Goal: Transaction & Acquisition: Obtain resource

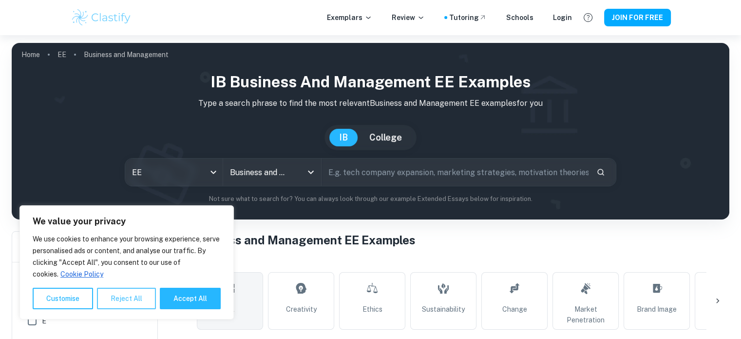
click at [115, 300] on button "Reject All" at bounding box center [126, 297] width 59 height 21
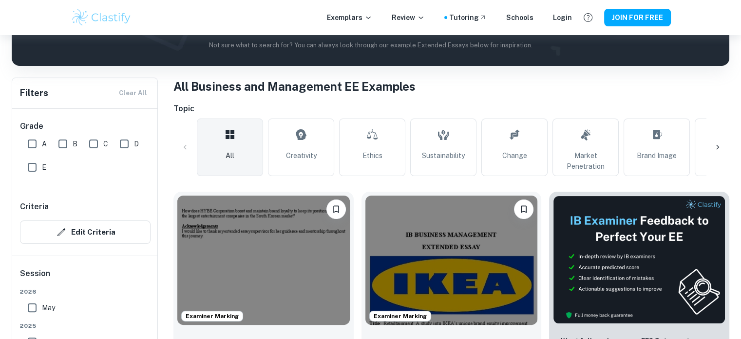
scroll to position [162, 0]
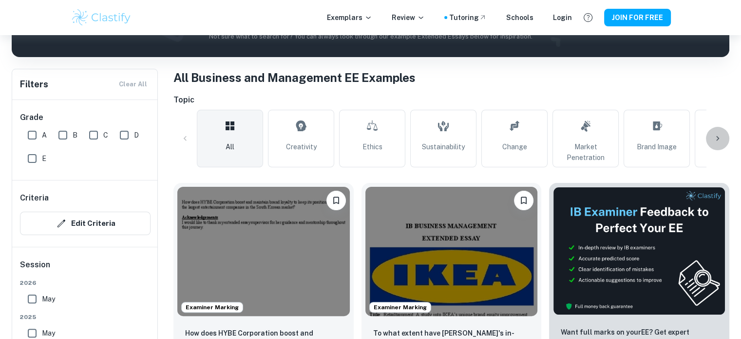
click at [715, 135] on icon at bounding box center [718, 139] width 10 height 10
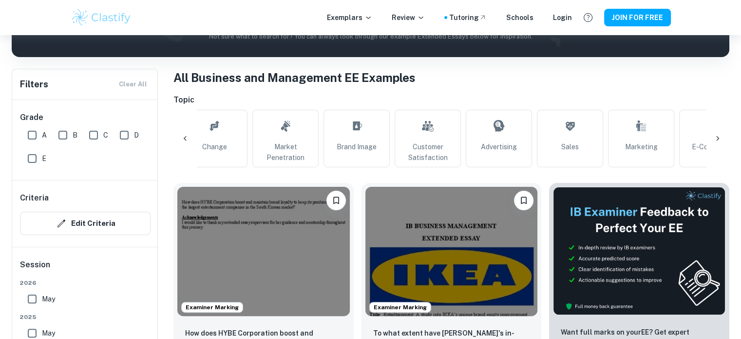
scroll to position [0, 457]
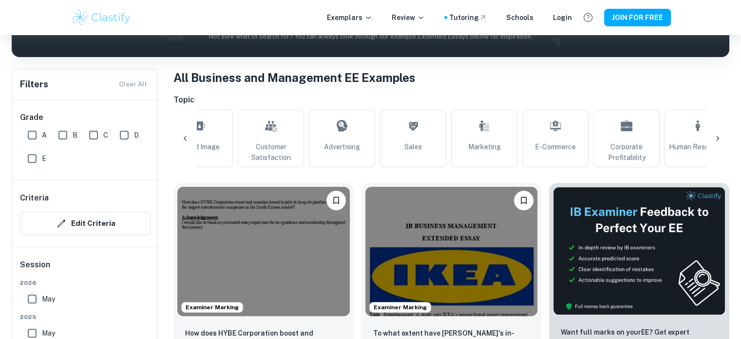
click at [717, 136] on icon at bounding box center [718, 139] width 10 height 10
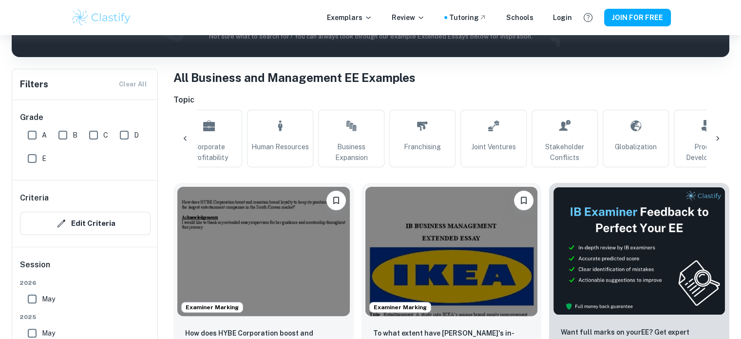
scroll to position [0, 914]
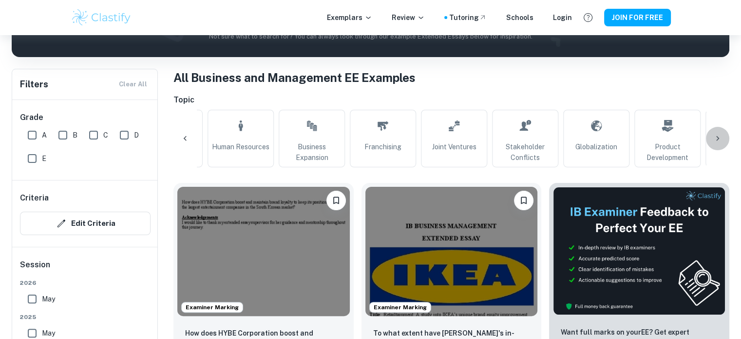
click at [721, 134] on icon at bounding box center [718, 139] width 10 height 10
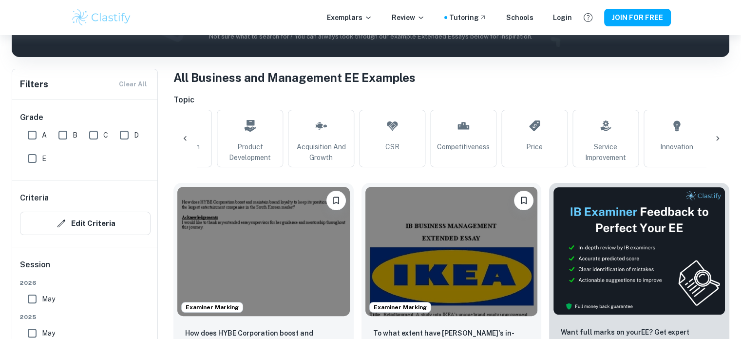
scroll to position [0, 1336]
click at [717, 137] on div "All Creativity Ethics Sustainability Change Market Penetration Brand Image Cust…" at bounding box center [451, 138] width 556 height 57
click at [184, 132] on div at bounding box center [184, 138] width 23 height 23
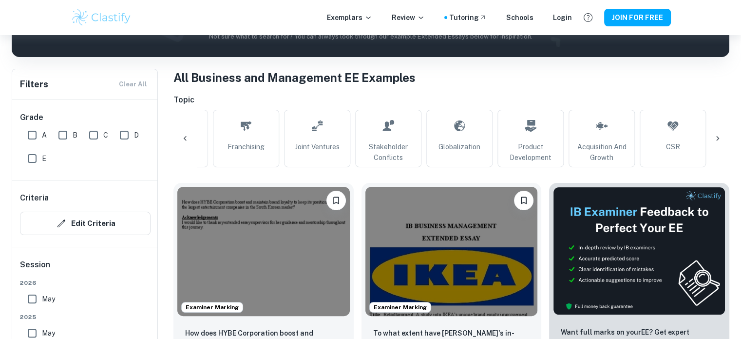
scroll to position [0, 879]
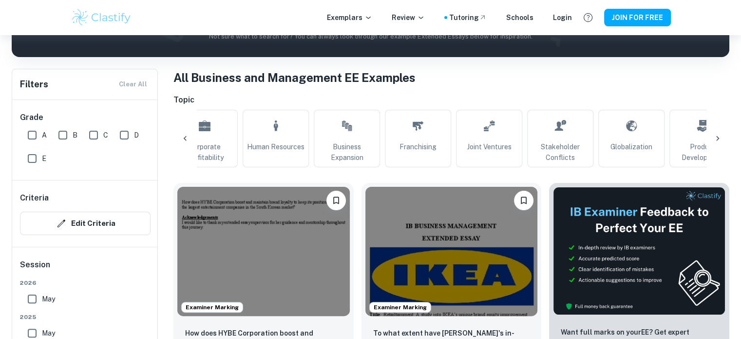
click at [181, 138] on icon at bounding box center [185, 139] width 10 height 10
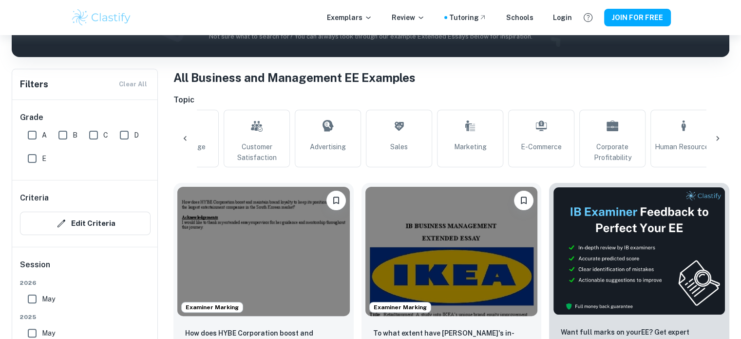
scroll to position [0, 422]
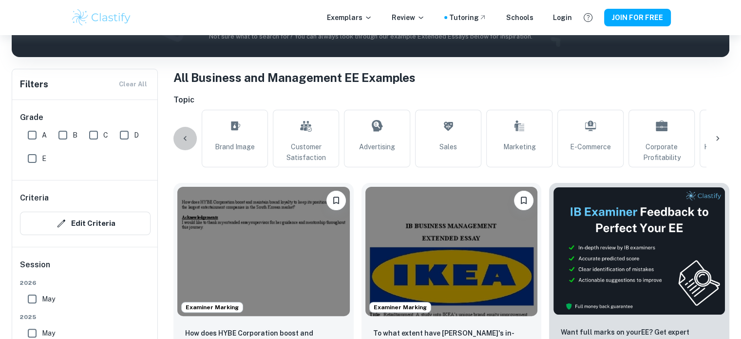
click at [181, 131] on div at bounding box center [184, 138] width 23 height 23
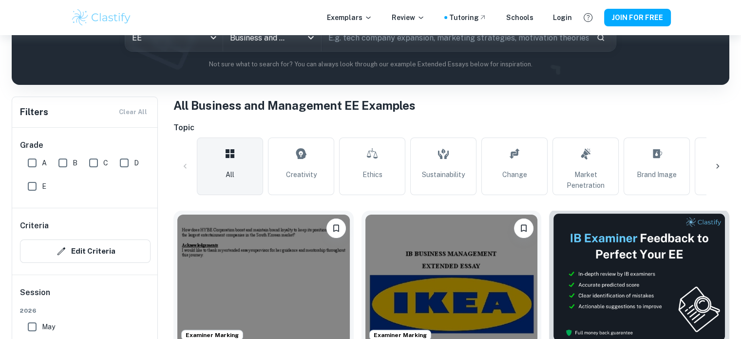
scroll to position [162, 0]
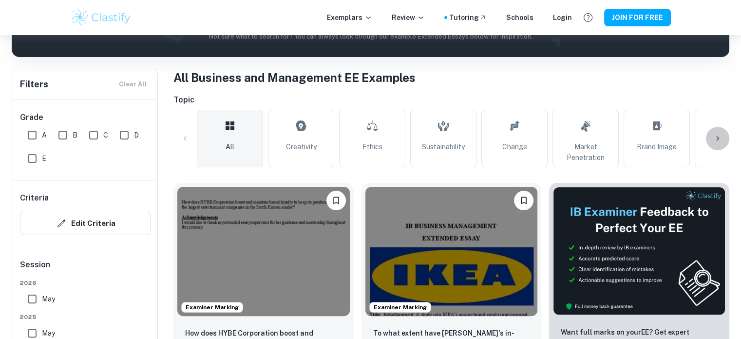
click at [718, 136] on icon at bounding box center [718, 139] width 10 height 10
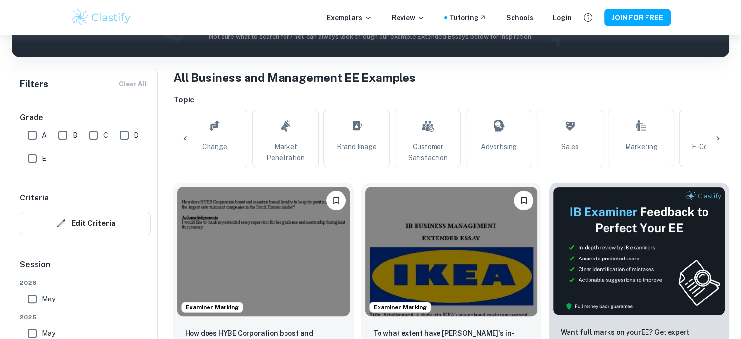
scroll to position [0, 457]
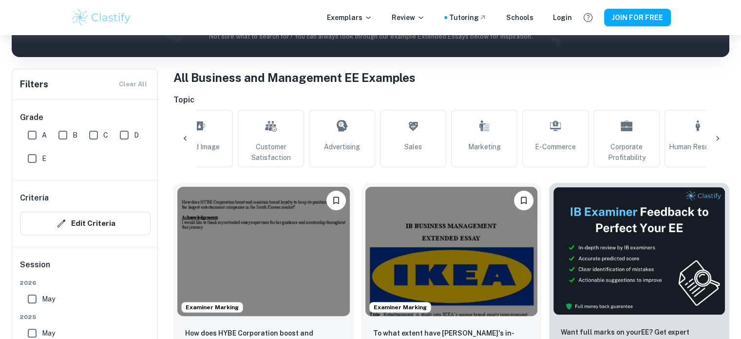
click at [181, 130] on div at bounding box center [184, 138] width 23 height 23
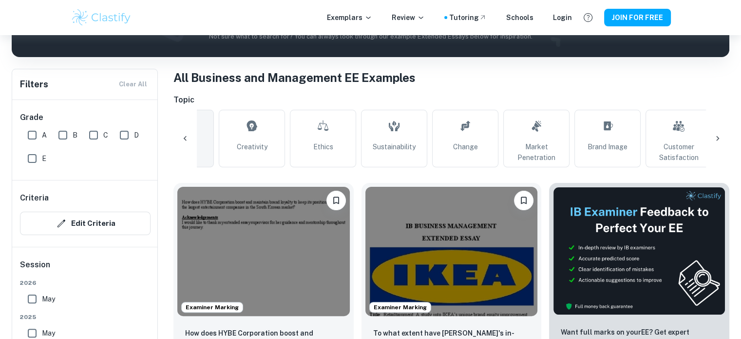
scroll to position [0, 0]
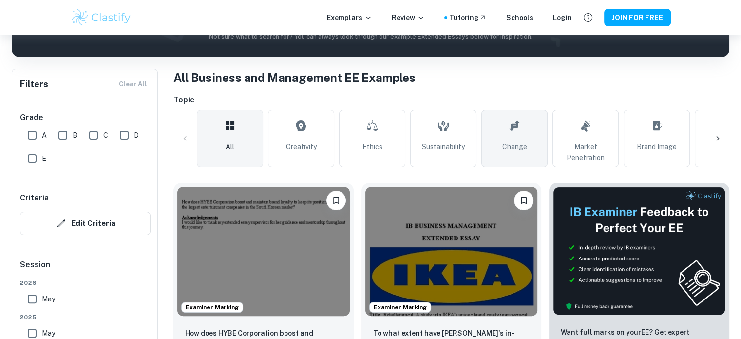
click at [517, 148] on span "Change" at bounding box center [514, 146] width 25 height 11
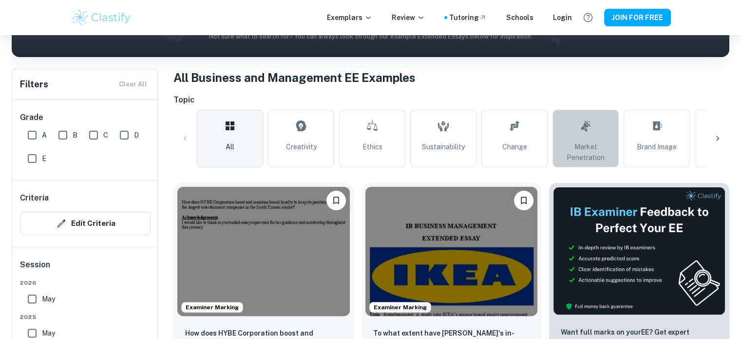
click at [594, 131] on link "Market Penetration" at bounding box center [586, 138] width 66 height 57
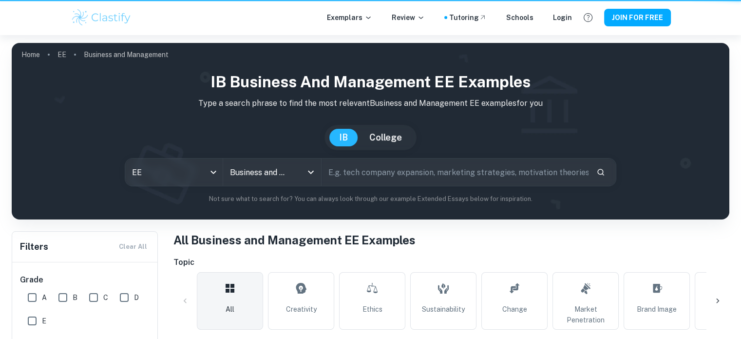
scroll to position [162, 0]
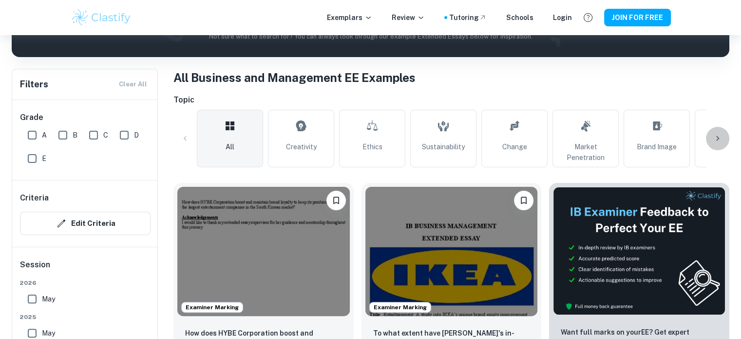
click at [717, 134] on icon at bounding box center [718, 139] width 10 height 10
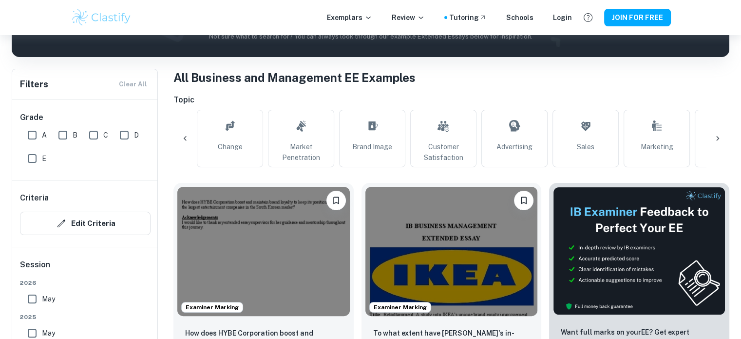
scroll to position [0, 457]
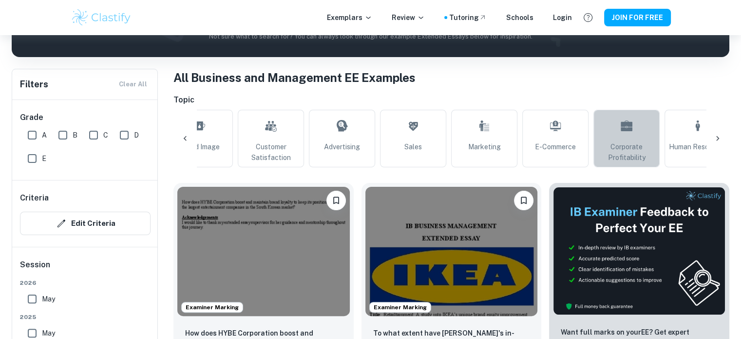
click at [633, 129] on link "Corporate Profitability" at bounding box center [627, 138] width 66 height 57
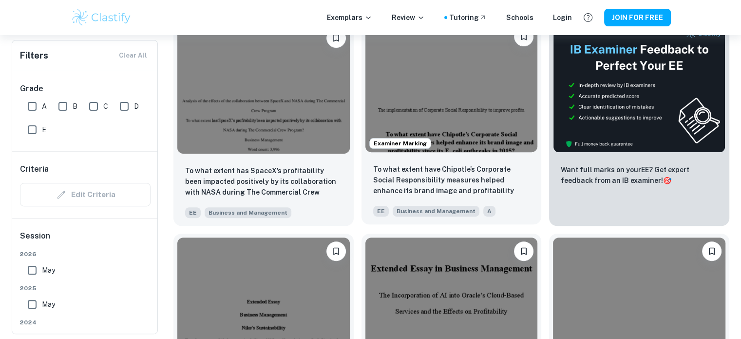
scroll to position [162, 0]
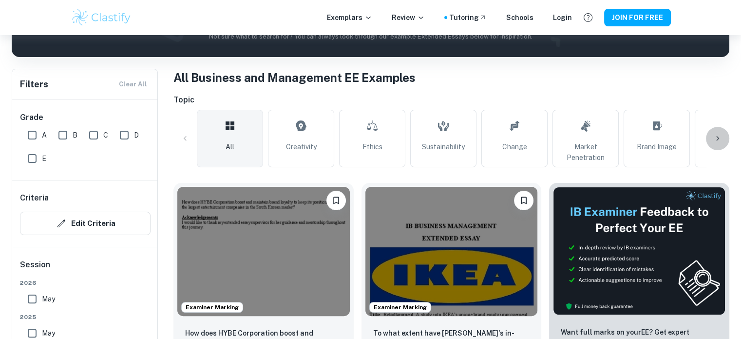
click at [718, 137] on icon at bounding box center [717, 138] width 3 height 5
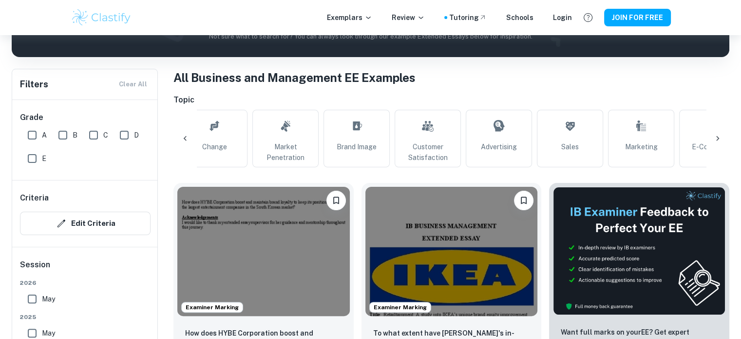
scroll to position [0, 457]
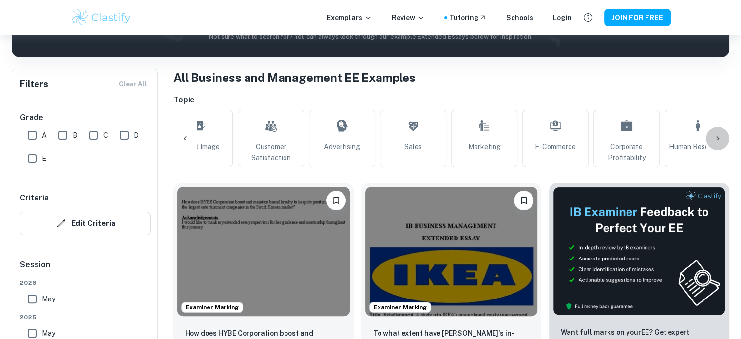
click at [719, 137] on icon at bounding box center [718, 139] width 10 height 10
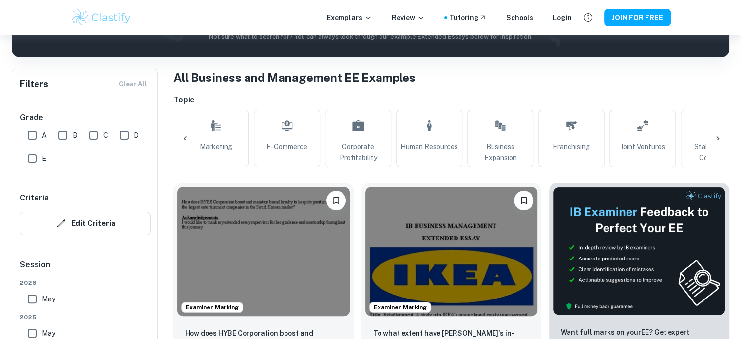
scroll to position [0, 914]
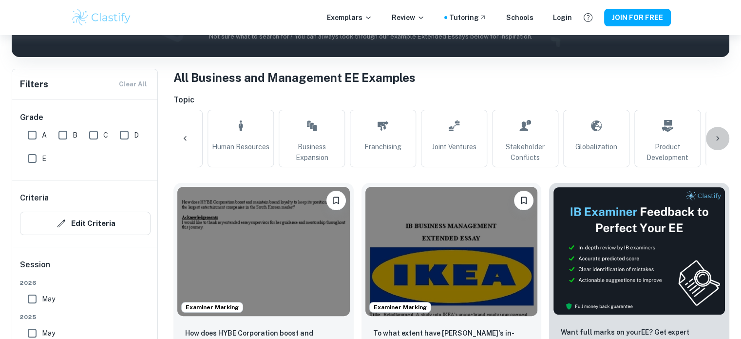
click at [717, 136] on icon at bounding box center [718, 139] width 10 height 10
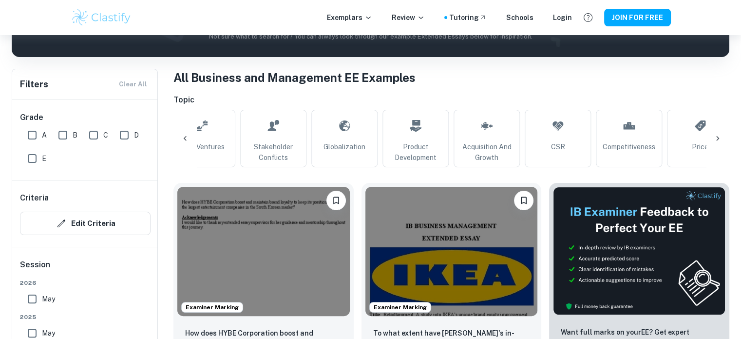
scroll to position [0, 1336]
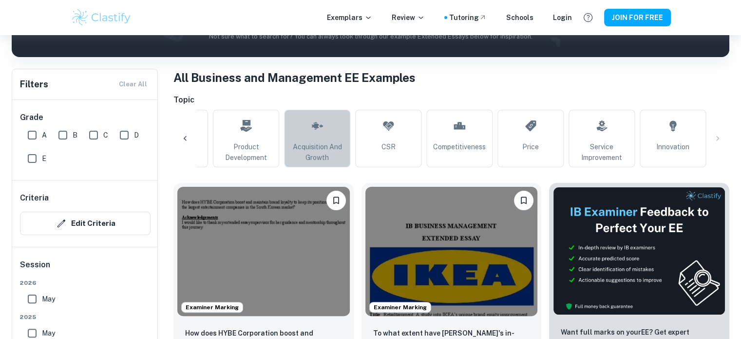
click at [320, 142] on span "Acquisition and Growth" at bounding box center [316, 151] width 57 height 21
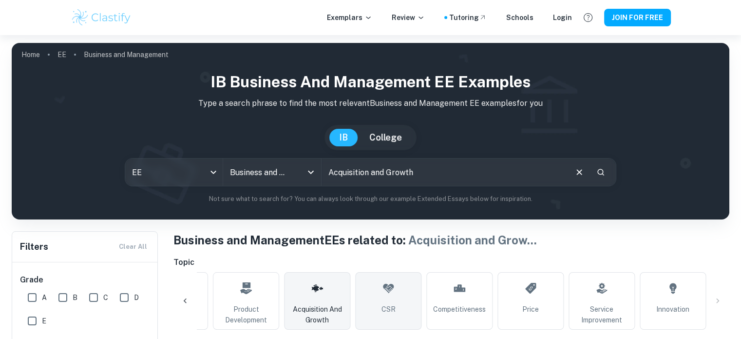
scroll to position [162, 0]
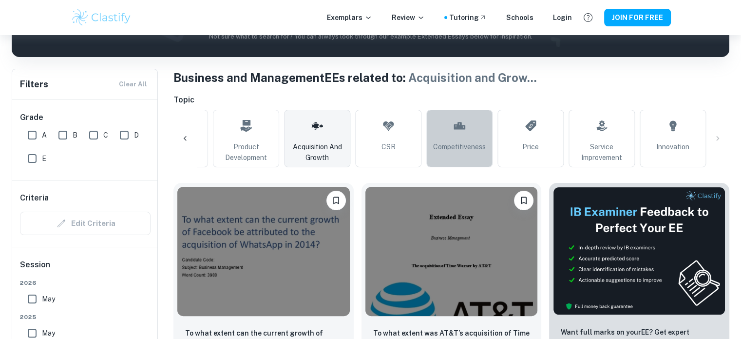
click at [462, 136] on icon at bounding box center [460, 125] width 12 height 23
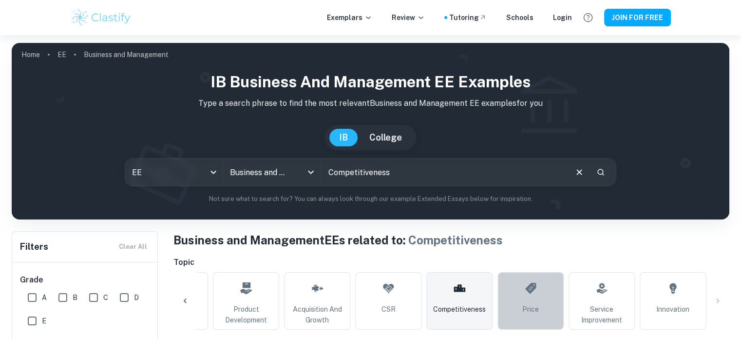
click at [539, 302] on link "Price" at bounding box center [531, 300] width 66 height 57
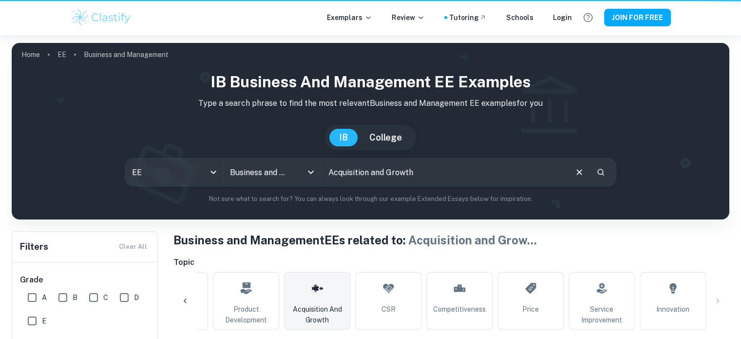
scroll to position [162, 0]
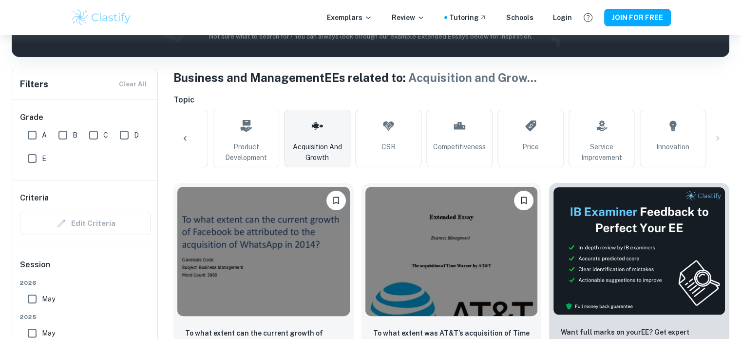
click at [720, 135] on div "All Creativity Ethics Sustainability Change Market Penetration Brand Image Cust…" at bounding box center [451, 138] width 556 height 57
click at [715, 139] on div "All Creativity Ethics Sustainability Change Market Penetration Brand Image Cust…" at bounding box center [451, 138] width 556 height 57
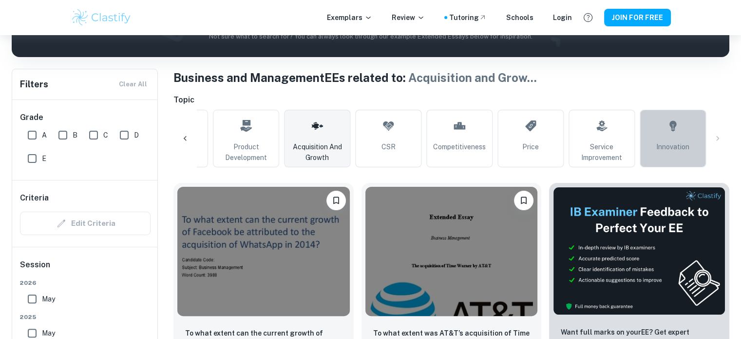
click at [661, 130] on link "Innovation" at bounding box center [673, 138] width 66 height 57
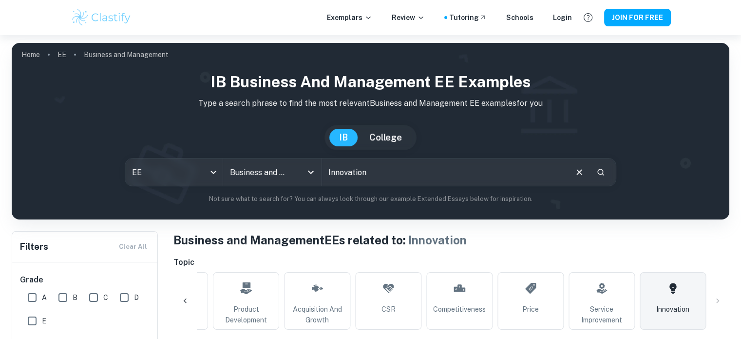
click at [369, 182] on input "text" at bounding box center [444, 171] width 245 height 27
type input "finance"
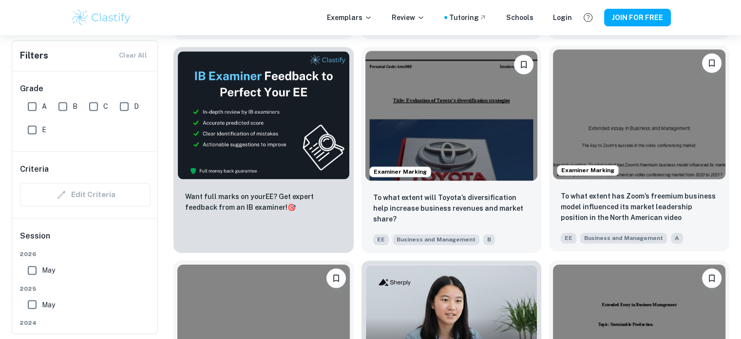
scroll to position [1739, 0]
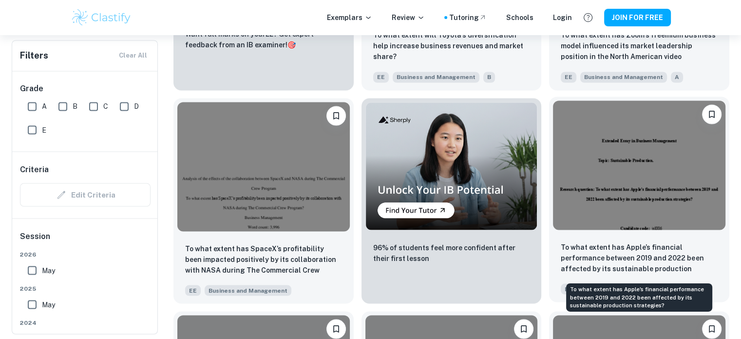
click at [625, 258] on p "To what extent has Apple’s financial performance between 2019 and 2022 been aff…" at bounding box center [639, 257] width 157 height 33
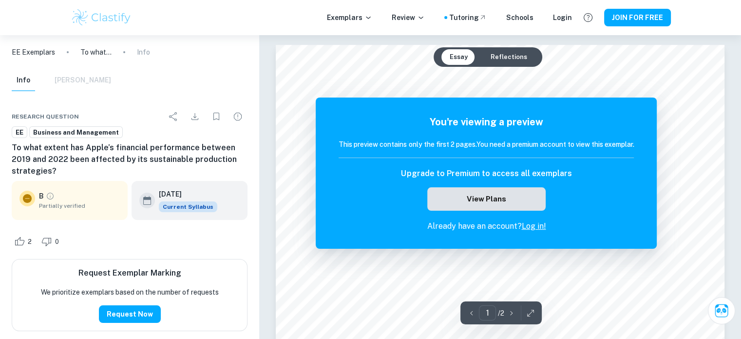
click at [477, 195] on button "View Plans" at bounding box center [486, 198] width 118 height 23
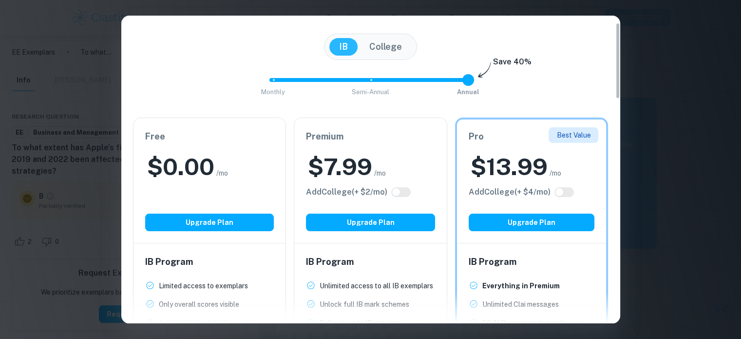
scroll to position [27, 0]
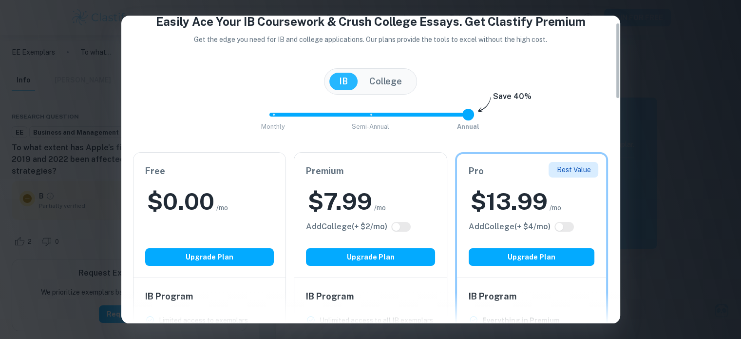
drag, startPoint x: 617, startPoint y: 155, endPoint x: 602, endPoint y: 40, distance: 116.0
click at [602, 40] on div "Easily Ace Your IB Coursework & Crush College Essays. Get Clastify Premium Get …" at bounding box center [370, 169] width 499 height 307
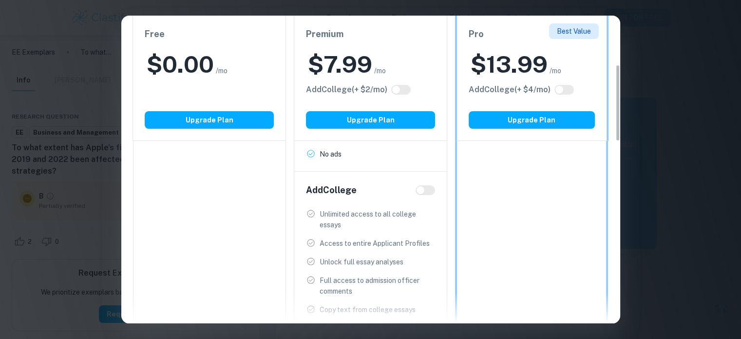
scroll to position [0, 0]
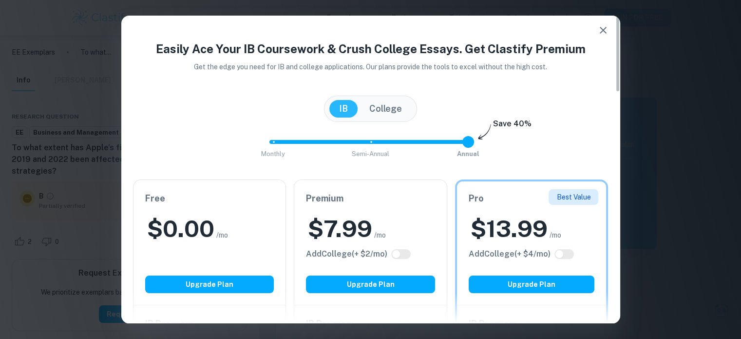
drag, startPoint x: 613, startPoint y: 26, endPoint x: 603, endPoint y: 32, distance: 10.7
click at [606, 32] on button "button" at bounding box center [603, 29] width 19 height 19
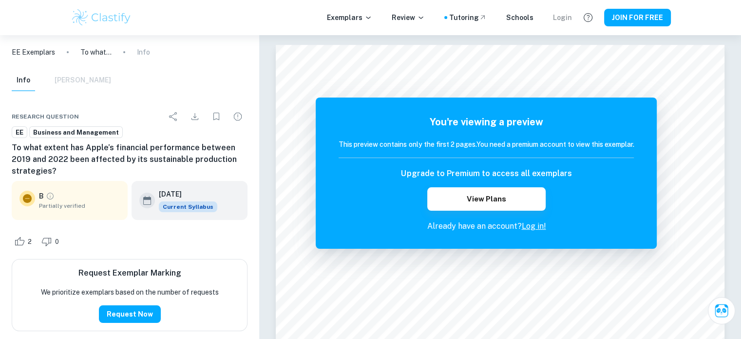
click at [563, 14] on div "Login" at bounding box center [562, 17] width 19 height 11
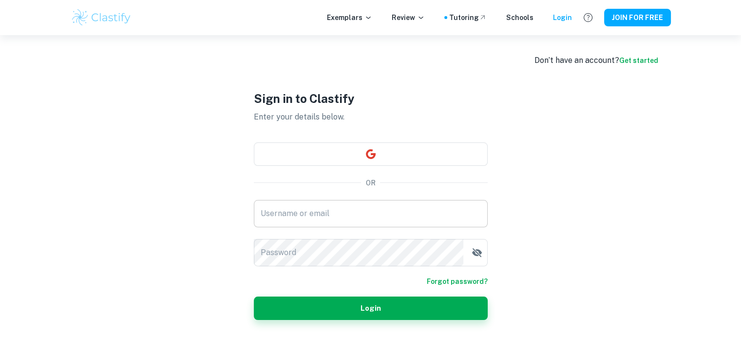
click at [316, 214] on input "Username or email" at bounding box center [371, 213] width 234 height 27
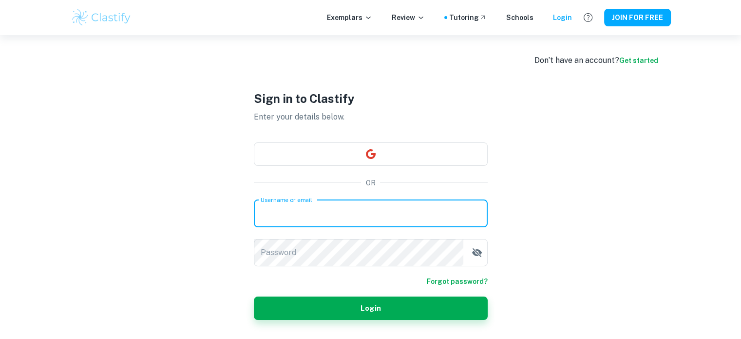
paste input "[PERSON_NAME][EMAIL_ADDRESS][DOMAIN_NAME]"
type input "[PERSON_NAME][EMAIL_ADDRESS][DOMAIN_NAME]"
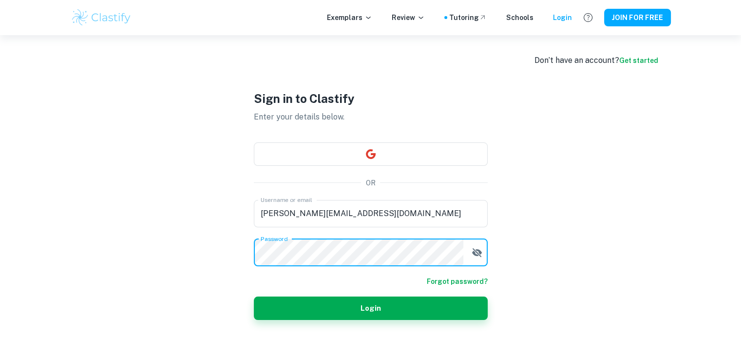
click at [477, 253] on icon "button" at bounding box center [477, 253] width 12 height 12
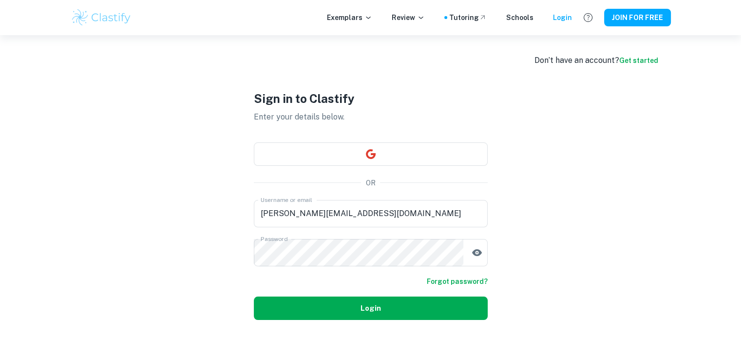
click at [442, 307] on button "Login" at bounding box center [371, 307] width 234 height 23
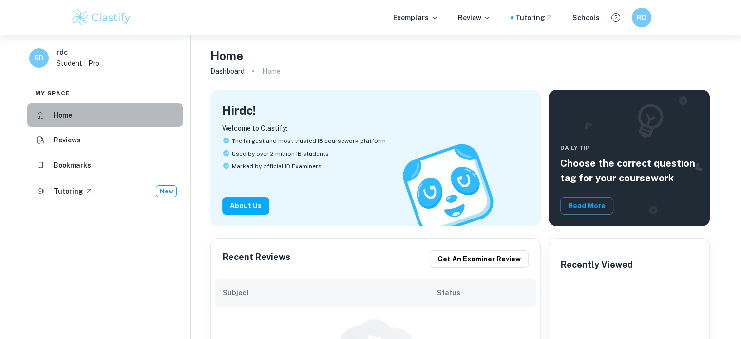
click at [79, 111] on li "Home" at bounding box center [104, 114] width 155 height 23
click at [63, 114] on h6 "Home" at bounding box center [63, 115] width 19 height 11
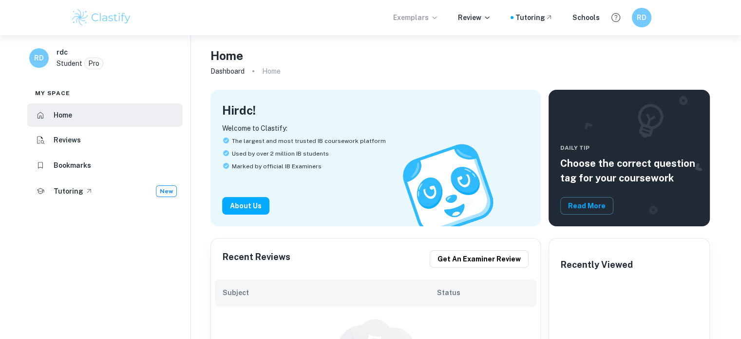
click at [433, 19] on p "Exemplars" at bounding box center [415, 17] width 45 height 11
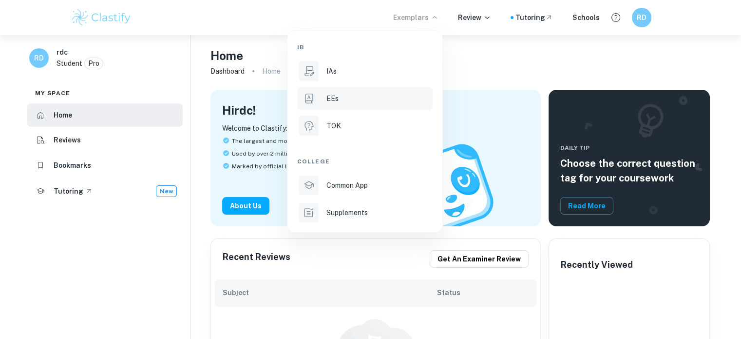
click at [347, 99] on div "EEs" at bounding box center [378, 98] width 104 height 11
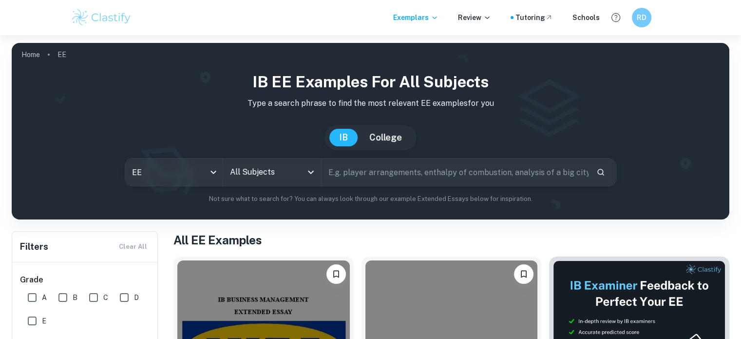
drag, startPoint x: 431, startPoint y: 176, endPoint x: 435, endPoint y: 180, distance: 5.5
click at [435, 180] on input "text" at bounding box center [455, 171] width 267 height 27
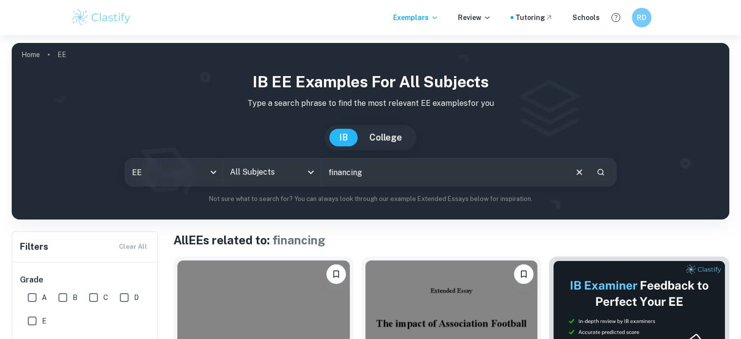
click at [404, 177] on input "financing" at bounding box center [444, 171] width 245 height 27
drag, startPoint x: 379, startPoint y: 178, endPoint x: 402, endPoint y: 159, distance: 29.8
click at [384, 176] on input "finance" at bounding box center [444, 171] width 245 height 27
type input "financing company"
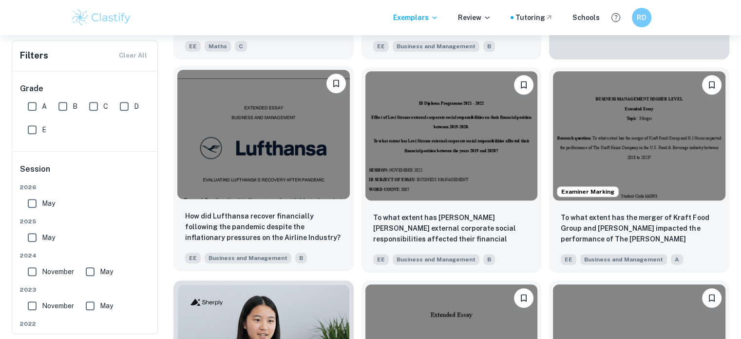
scroll to position [650, 0]
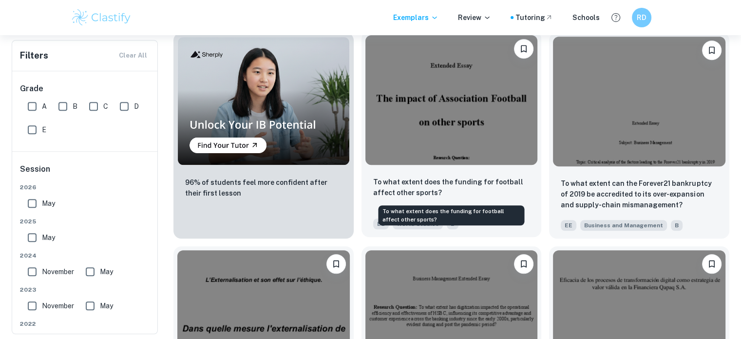
click at [413, 181] on p "To what extent does the funding for football affect other sports?" at bounding box center [451, 186] width 157 height 21
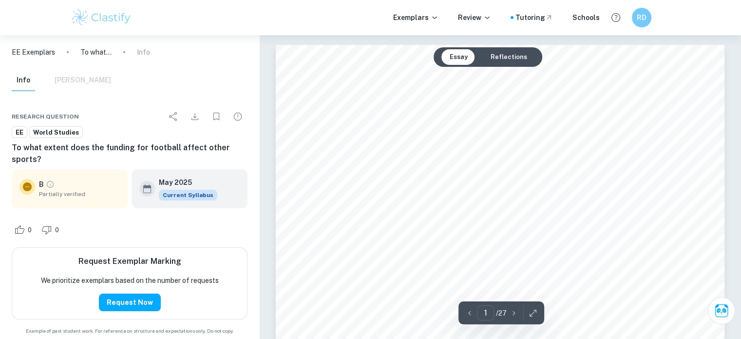
click at [503, 54] on button "Reflections" at bounding box center [508, 57] width 52 height 16
click at [455, 54] on button "Essay" at bounding box center [458, 57] width 34 height 16
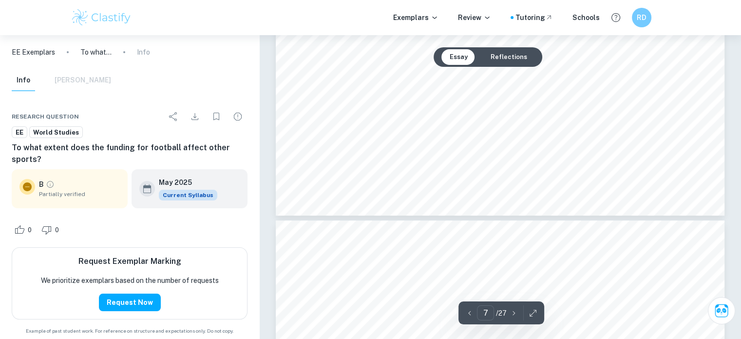
scroll to position [3898, 0]
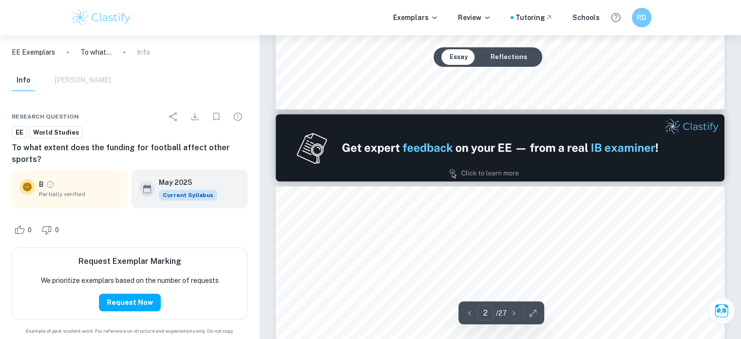
type input "1"
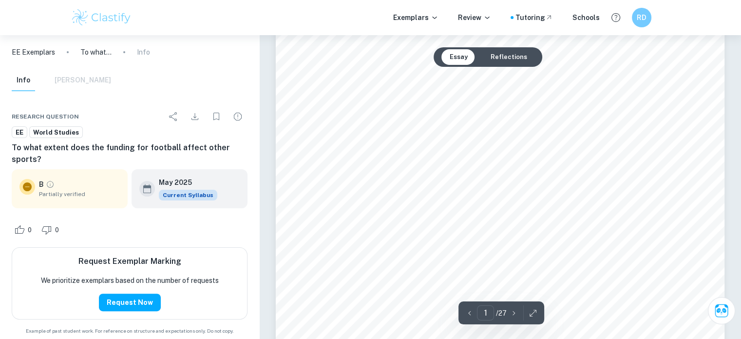
scroll to position [0, 0]
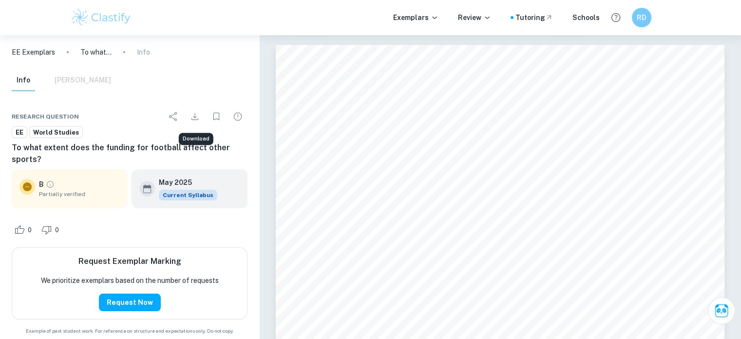
click at [199, 115] on icon "Download" at bounding box center [195, 117] width 12 height 12
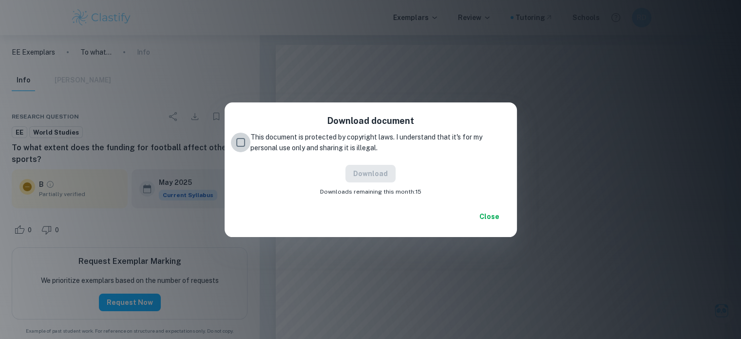
click at [242, 144] on input "This document is protected by copyright laws. I understand that it's for my per…" at bounding box center [240, 142] width 19 height 19
checkbox input "true"
click at [372, 172] on button "Download" at bounding box center [370, 174] width 50 height 18
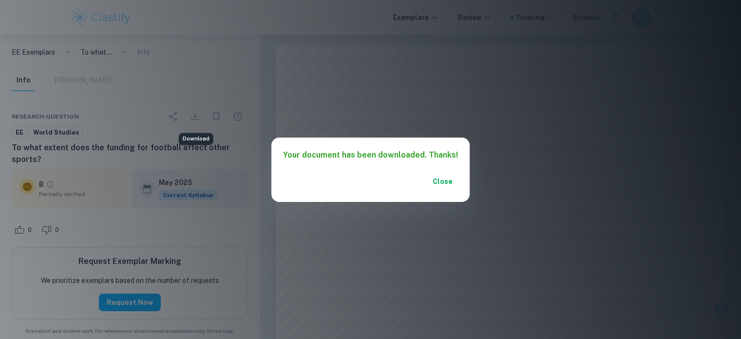
click at [452, 181] on button "Close" at bounding box center [442, 181] width 31 height 18
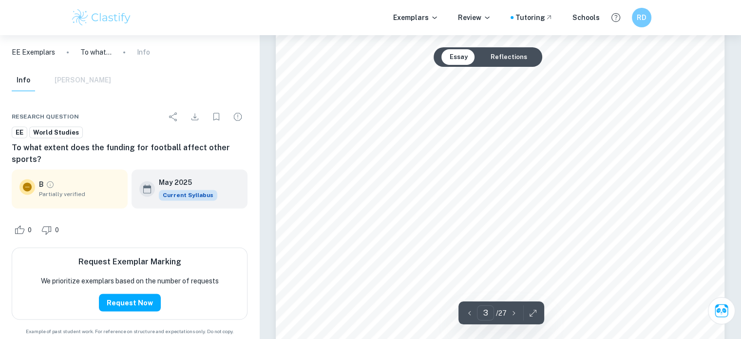
scroll to position [1190, 0]
type input "1"
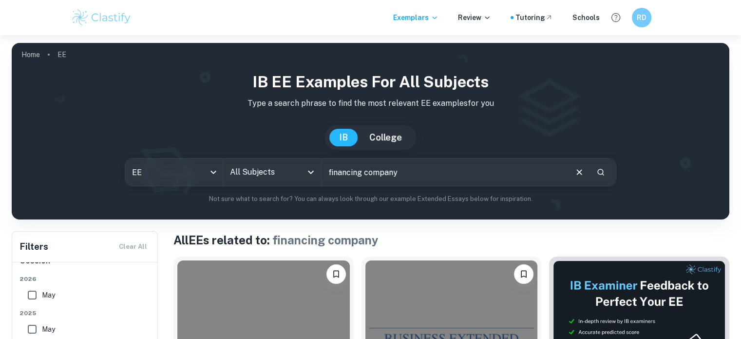
click at [383, 171] on input "financing company" at bounding box center [444, 171] width 245 height 27
click at [383, 169] on input "financing company" at bounding box center [444, 171] width 245 height 27
type input "financing equity"
drag, startPoint x: 579, startPoint y: 168, endPoint x: 595, endPoint y: 164, distance: 16.2
click at [579, 168] on icon "Clear" at bounding box center [579, 172] width 11 height 11
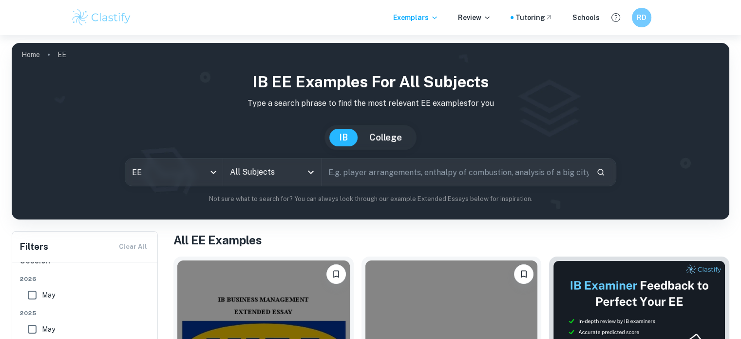
drag, startPoint x: 474, startPoint y: 176, endPoint x: 469, endPoint y: 172, distance: 5.9
click at [473, 175] on input "text" at bounding box center [455, 171] width 267 height 27
paste input "Sources of Finance"
type input "Sources of Finance"
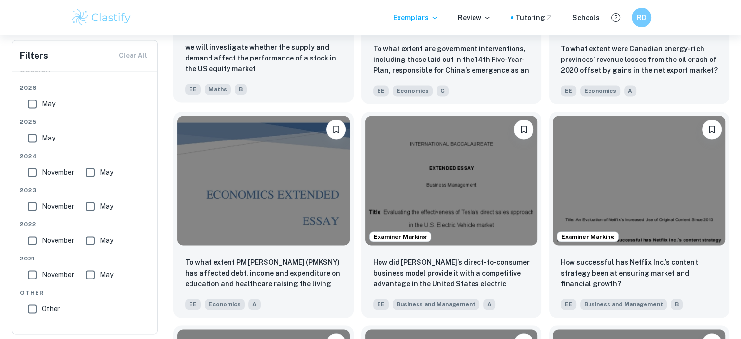
scroll to position [1462, 0]
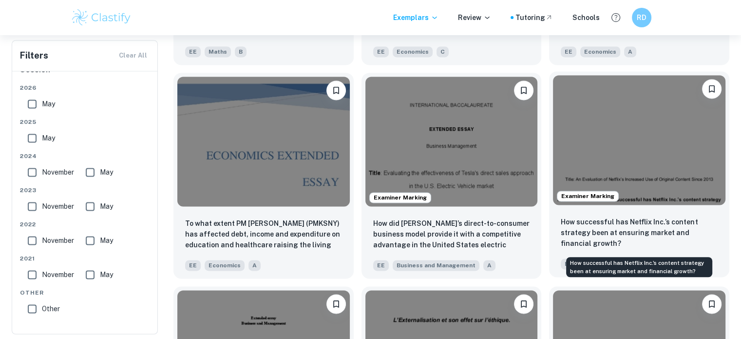
click at [603, 230] on p "How successful has Netflix Inc.’s content strategy been at ensuring market and …" at bounding box center [639, 232] width 157 height 32
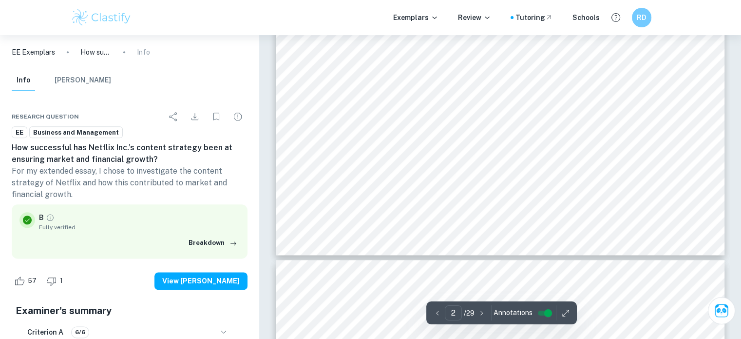
scroll to position [1299, 0]
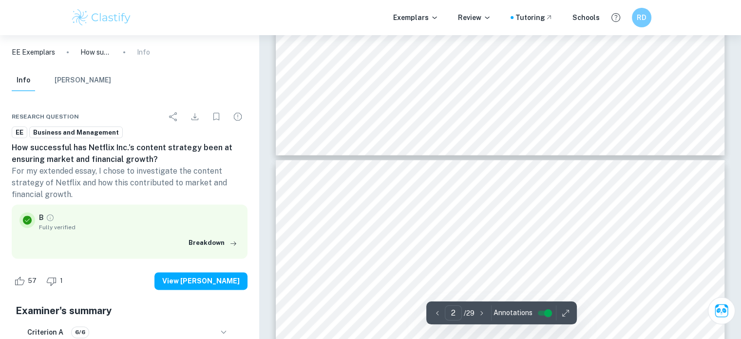
type input "3"
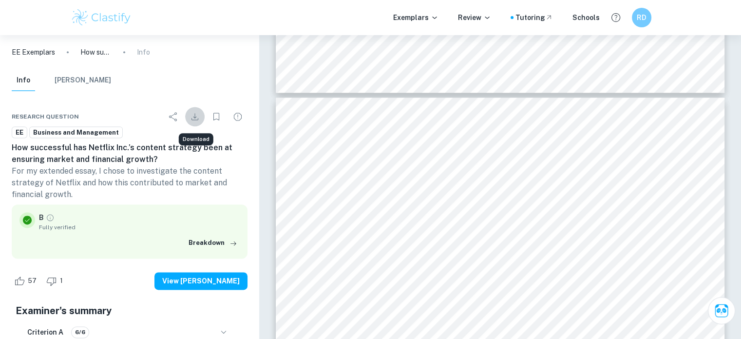
click at [196, 111] on icon "Download" at bounding box center [195, 117] width 12 height 12
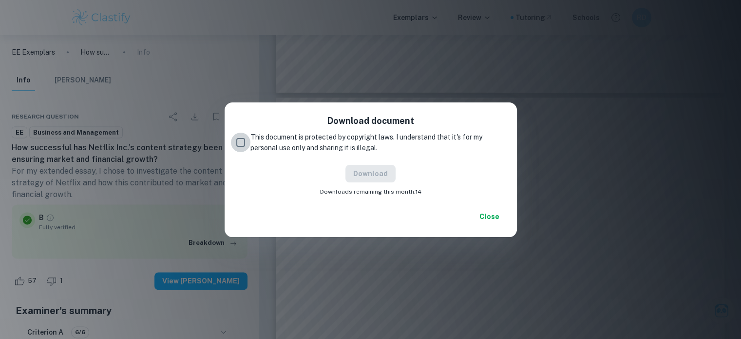
click at [240, 140] on input "This document is protected by copyright laws. I understand that it's for my per…" at bounding box center [240, 142] width 19 height 19
checkbox input "true"
click at [378, 167] on button "Download" at bounding box center [370, 174] width 50 height 18
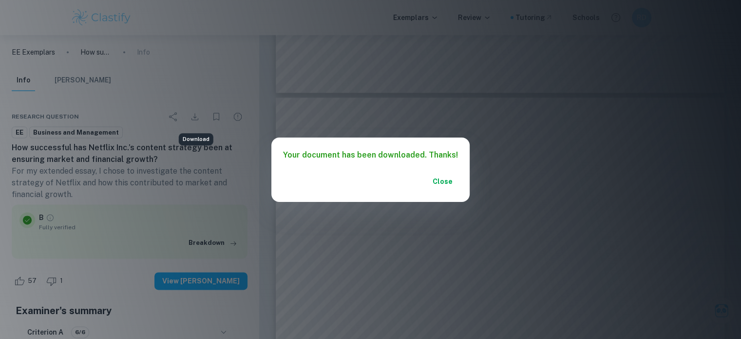
click at [443, 177] on button "Close" at bounding box center [442, 181] width 31 height 18
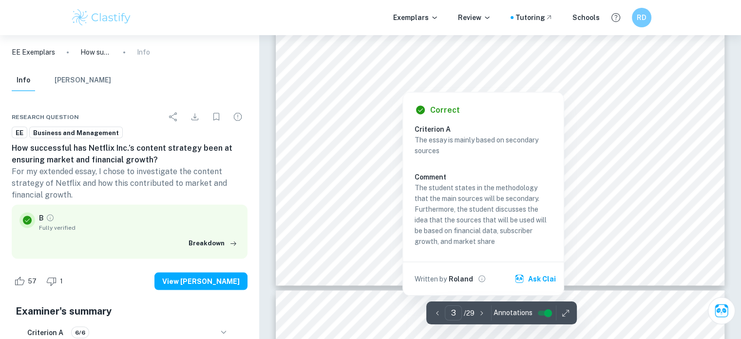
scroll to position [1786, 0]
